Goal: Task Accomplishment & Management: Manage account settings

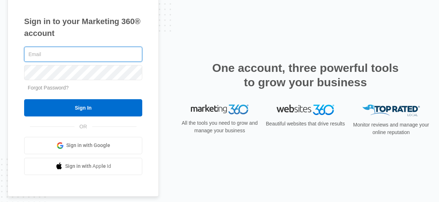
click at [111, 58] on input "text" at bounding box center [83, 54] width 118 height 15
type input "mariyakaganskaya@gmail.com"
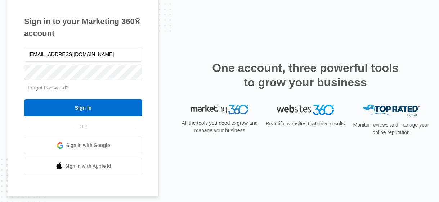
click at [101, 82] on form "mariyakaganskaya@gmail.com Forgot Password? Sign In" at bounding box center [83, 80] width 118 height 71
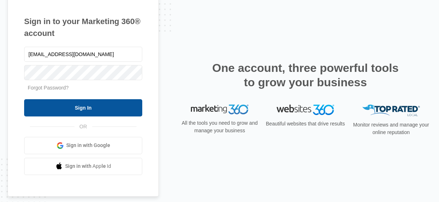
click at [98, 102] on input "Sign In" at bounding box center [83, 107] width 118 height 17
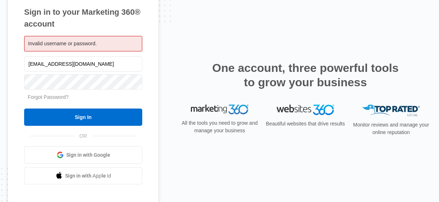
click at [90, 156] on span "Sign in with Google" at bounding box center [88, 156] width 44 height 8
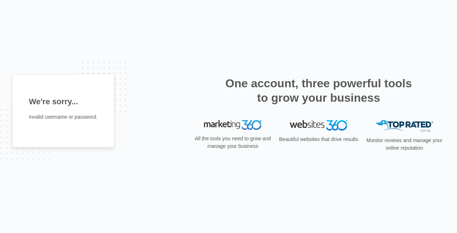
click at [227, 115] on div "One account, three powerful tools to grow your business" at bounding box center [318, 98] width 252 height 44
click at [227, 123] on img at bounding box center [233, 125] width 58 height 10
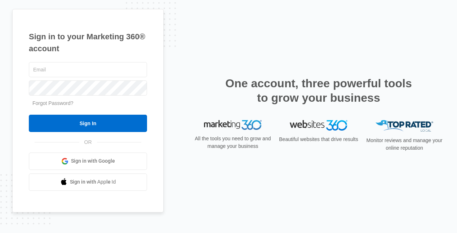
click at [81, 159] on span "Sign in with Google" at bounding box center [93, 161] width 44 height 8
click at [61, 102] on link "Forgot Password?" at bounding box center [52, 103] width 41 height 6
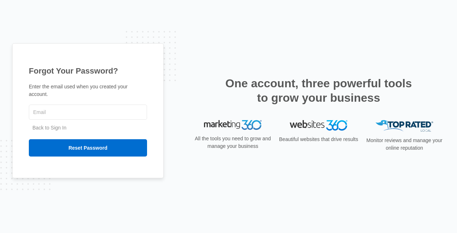
click at [60, 111] on input "text" at bounding box center [88, 111] width 118 height 15
click at [60, 117] on input "text" at bounding box center [88, 111] width 118 height 15
type input "[EMAIL_ADDRESS][DOMAIN_NAME]"
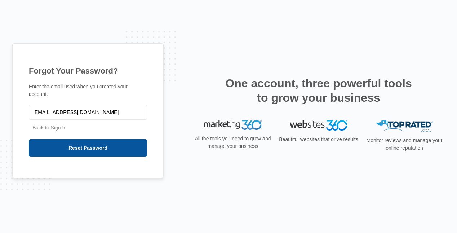
click at [75, 147] on input "Reset Password" at bounding box center [88, 147] width 118 height 17
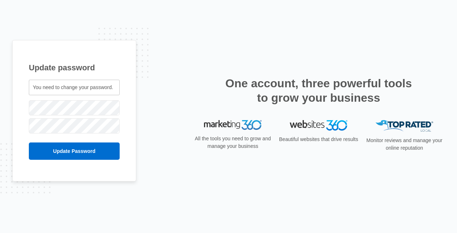
click at [111, 107] on keeper-lock "Open Keeper Popup" at bounding box center [111, 107] width 9 height 9
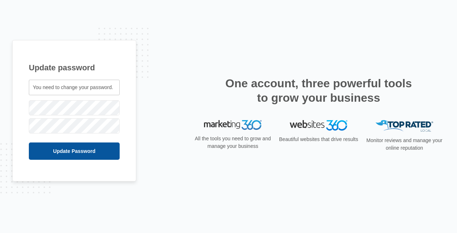
click at [106, 156] on input "Update Password" at bounding box center [74, 150] width 91 height 17
